Goal: Information Seeking & Learning: Learn about a topic

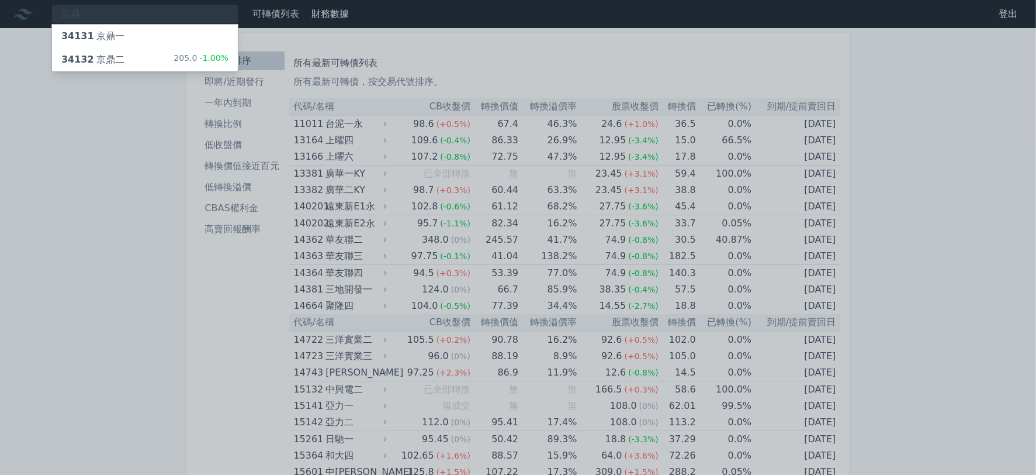
type input "京鼎"
click at [153, 61] on div "34132 京鼎二 205.0 -1.00%" at bounding box center [145, 59] width 186 height 23
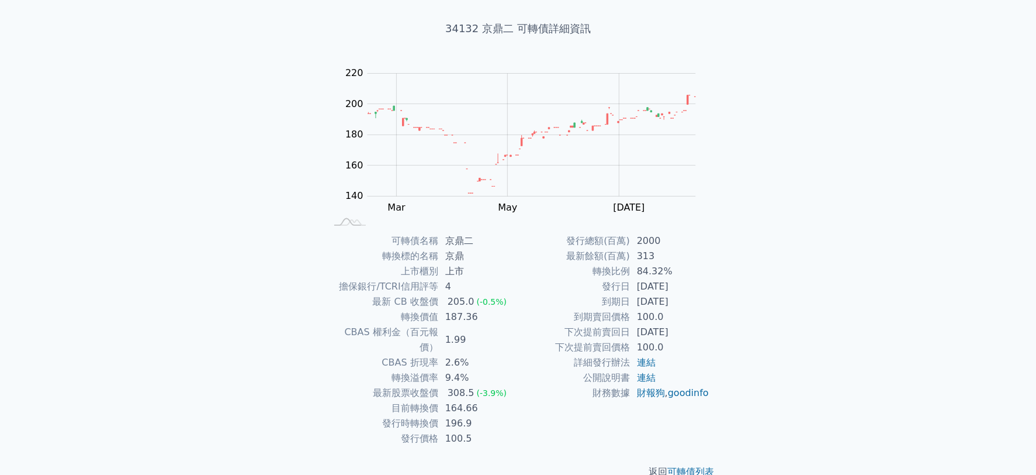
scroll to position [66, 0]
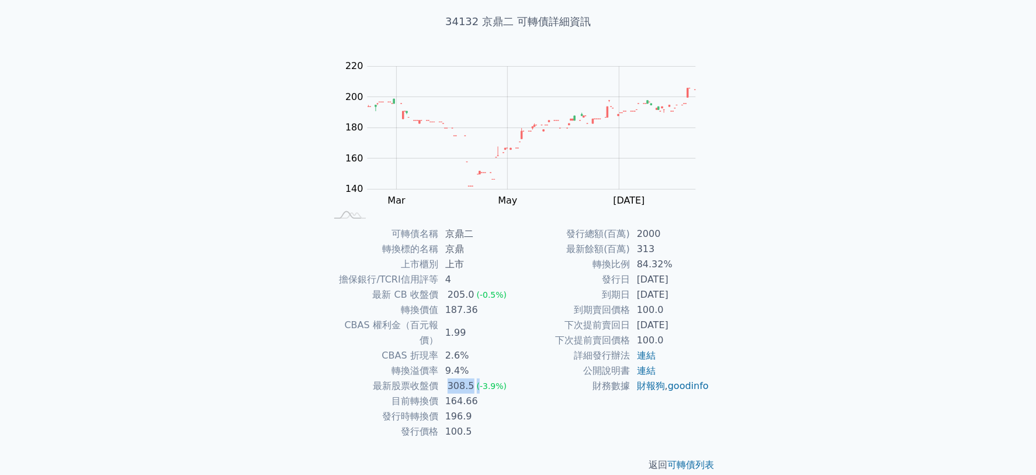
drag, startPoint x: 450, startPoint y: 371, endPoint x: 478, endPoint y: 371, distance: 28.1
click at [478, 378] on td "308.5 (-3.9%)" at bounding box center [478, 385] width 80 height 15
click at [521, 338] on td "下次提前賣回價格" at bounding box center [574, 340] width 112 height 15
drag, startPoint x: 446, startPoint y: 385, endPoint x: 512, endPoint y: 386, distance: 66.1
click at [511, 393] on td "164.66" at bounding box center [478, 400] width 80 height 15
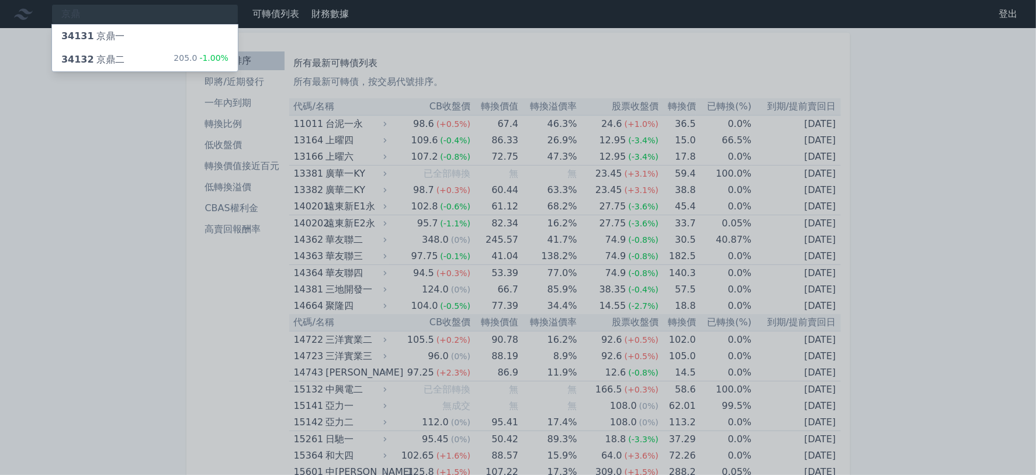
click at [131, 38] on div "34131 京鼎一" at bounding box center [145, 36] width 186 height 23
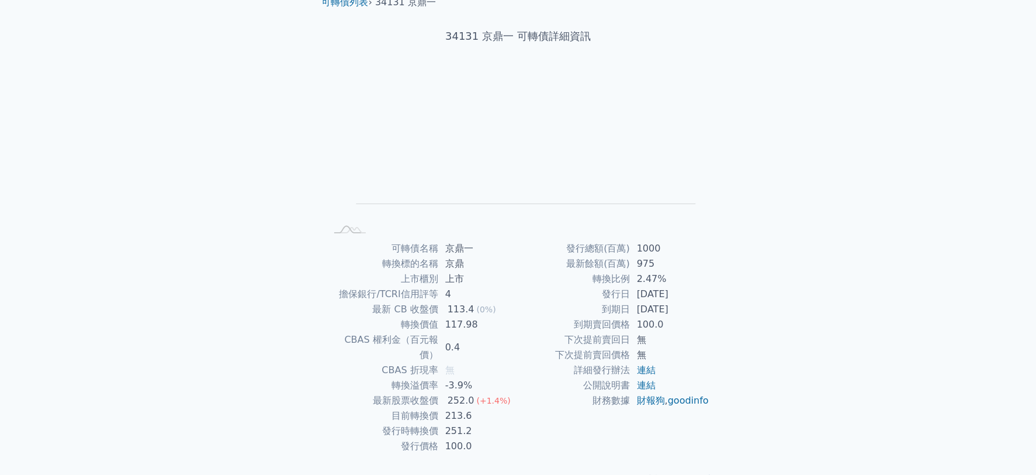
scroll to position [66, 0]
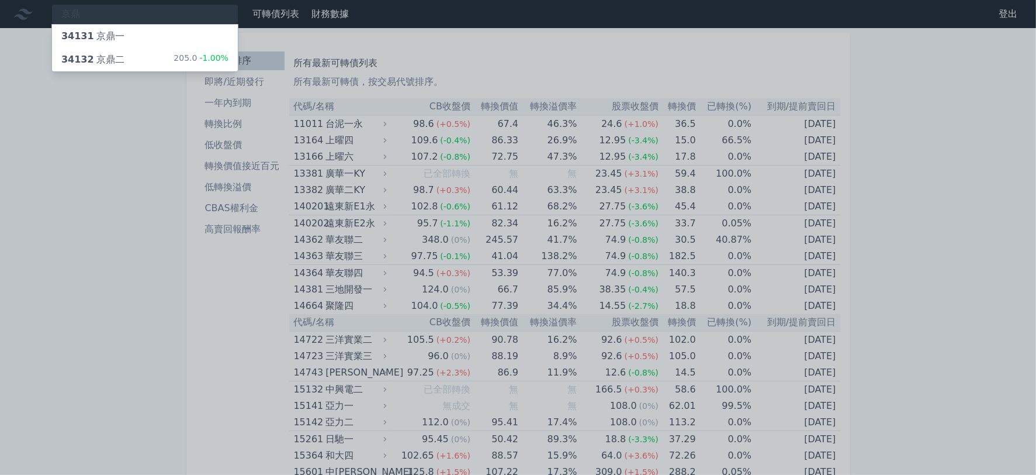
click at [464, 211] on div at bounding box center [518, 237] width 1036 height 475
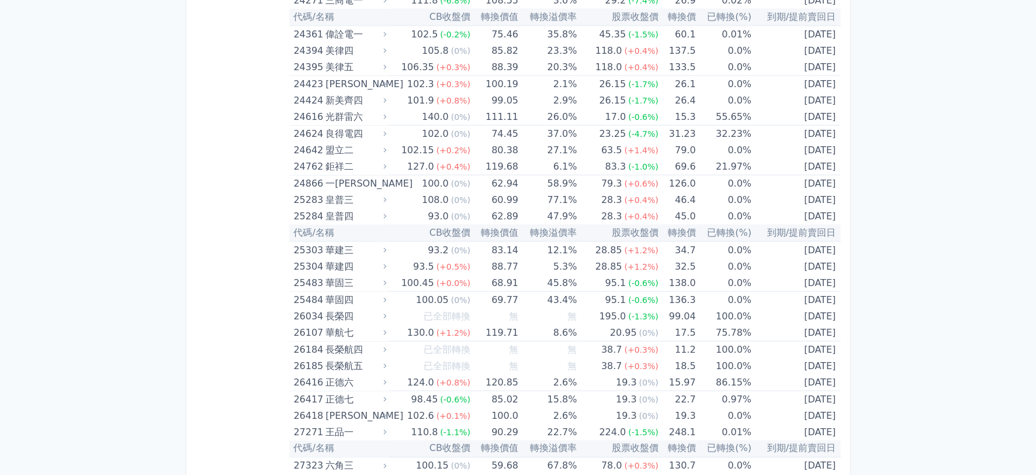
scroll to position [1169, 0]
